Goal: Task Accomplishment & Management: Complete application form

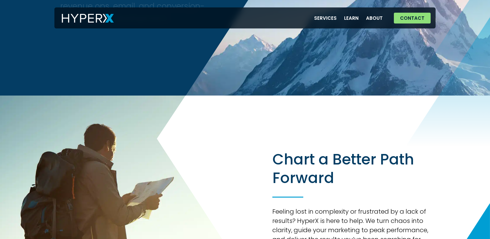
scroll to position [186, 0]
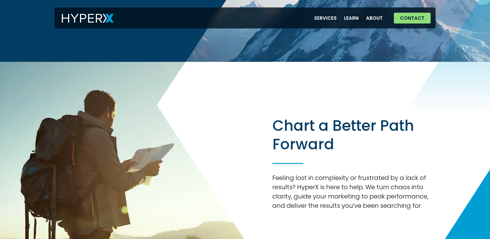
click at [394, 13] on link "Contact" at bounding box center [412, 18] width 37 height 11
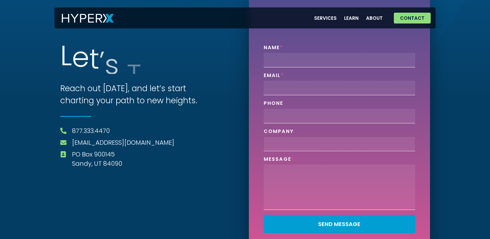
click at [381, 142] on input "Company" at bounding box center [340, 144] width 152 height 15
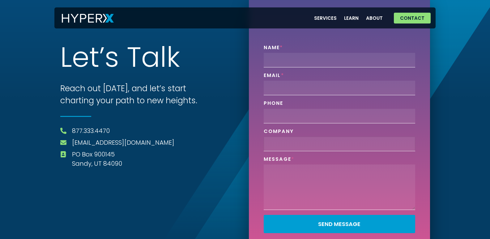
type input "Guardian Shine Pros"
type input "[PERSON_NAME]"
type input "[EMAIL_ADDRESS][DOMAIN_NAME]"
type input "3855190390"
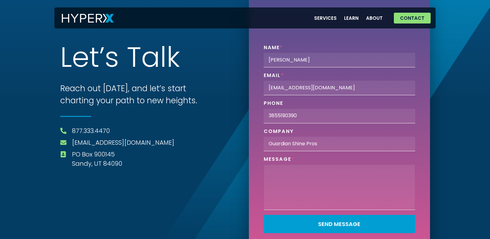
paste textarea "Recently I was in the neighborhood and I thought I would reach out to offer a p…"
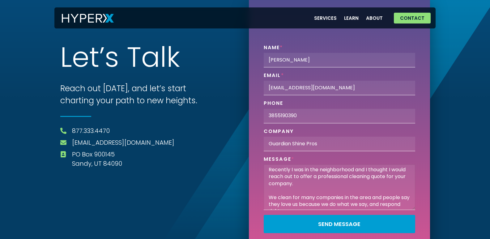
click at [298, 170] on textarea "Recently I was in the neighborhood and I thought I would reach out to offer a p…" at bounding box center [340, 187] width 152 height 45
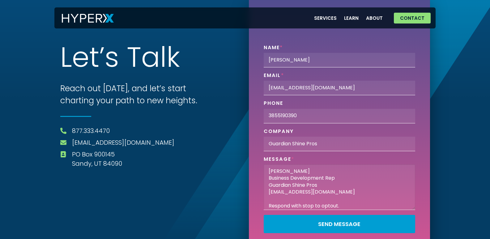
type textarea "Recently I was in the neighborhood and I thought I would reach out to offer a p…"
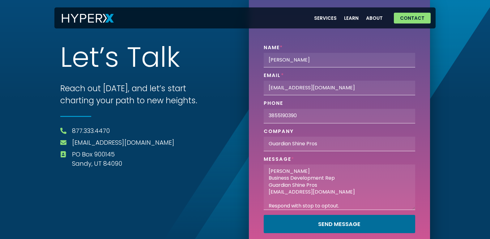
click at [264, 215] on button "Send Message" at bounding box center [340, 224] width 152 height 18
click at [298, 219] on button "Send Message" at bounding box center [340, 224] width 152 height 18
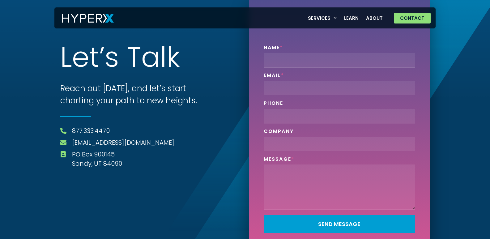
click at [315, 104] on div "Phone" at bounding box center [339, 111] width 156 height 23
